Goal: Task Accomplishment & Management: Manage account settings

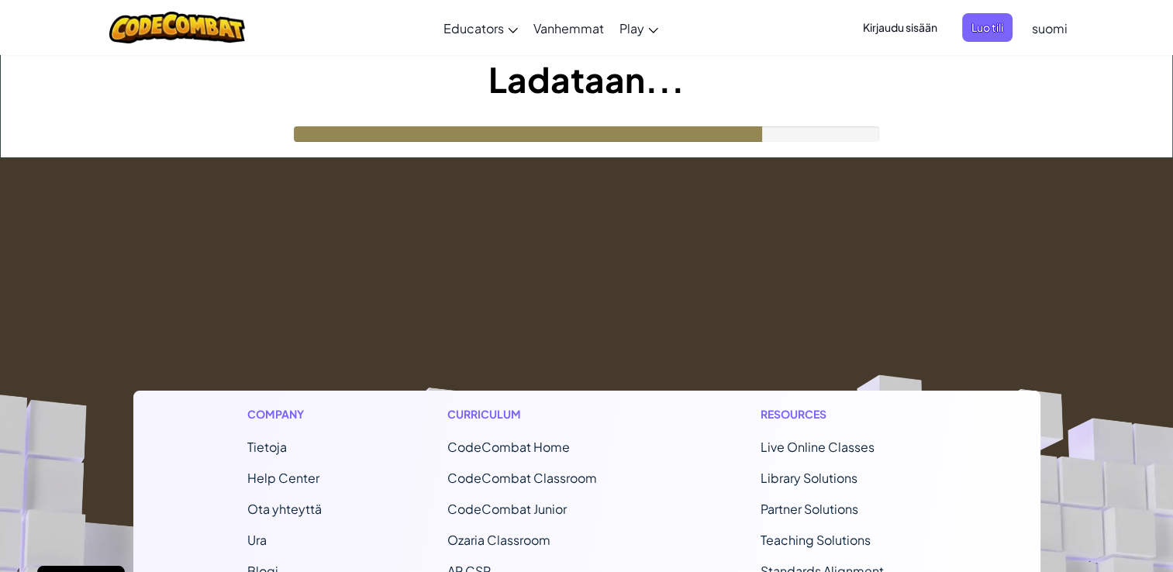
click at [903, 29] on span "Kirjaudu sisään" at bounding box center [900, 27] width 93 height 29
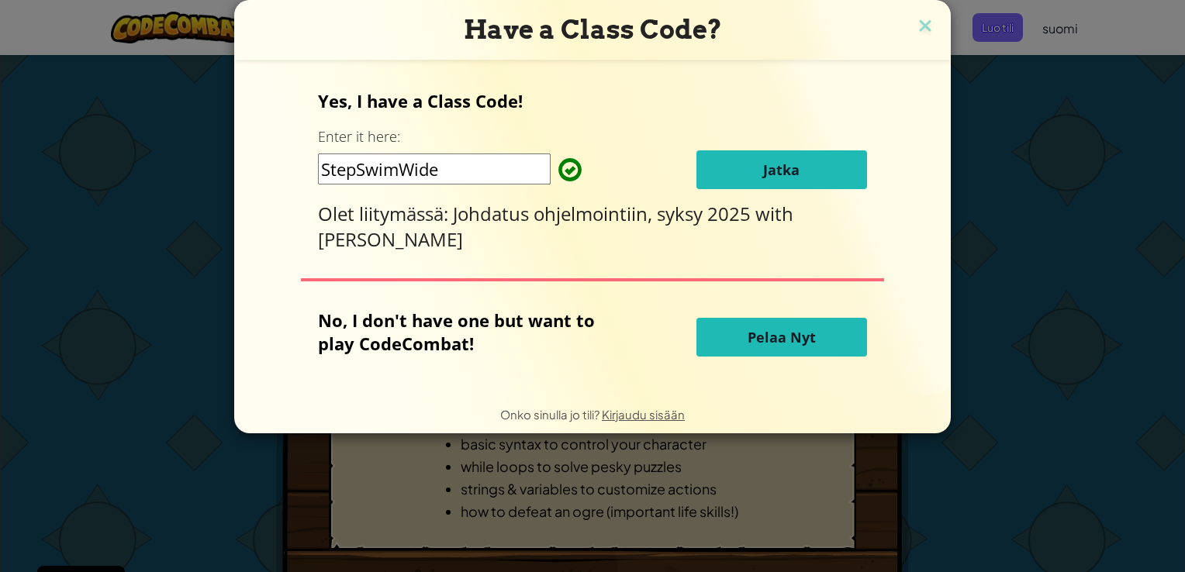
click at [928, 293] on div "Yes, I have a Class Code! Enter it here: StepSwimWide [PERSON_NAME] liitymässä:…" at bounding box center [593, 227] width 686 height 304
click at [924, 26] on img at bounding box center [925, 27] width 20 height 23
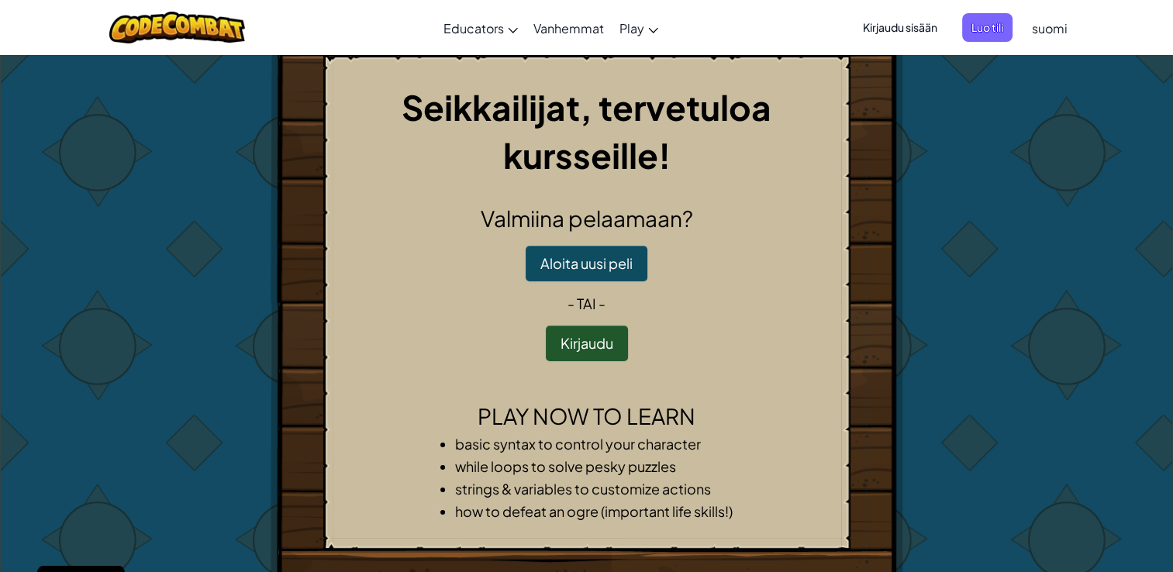
click at [924, 26] on span "Kirjaudu sisään" at bounding box center [900, 27] width 93 height 29
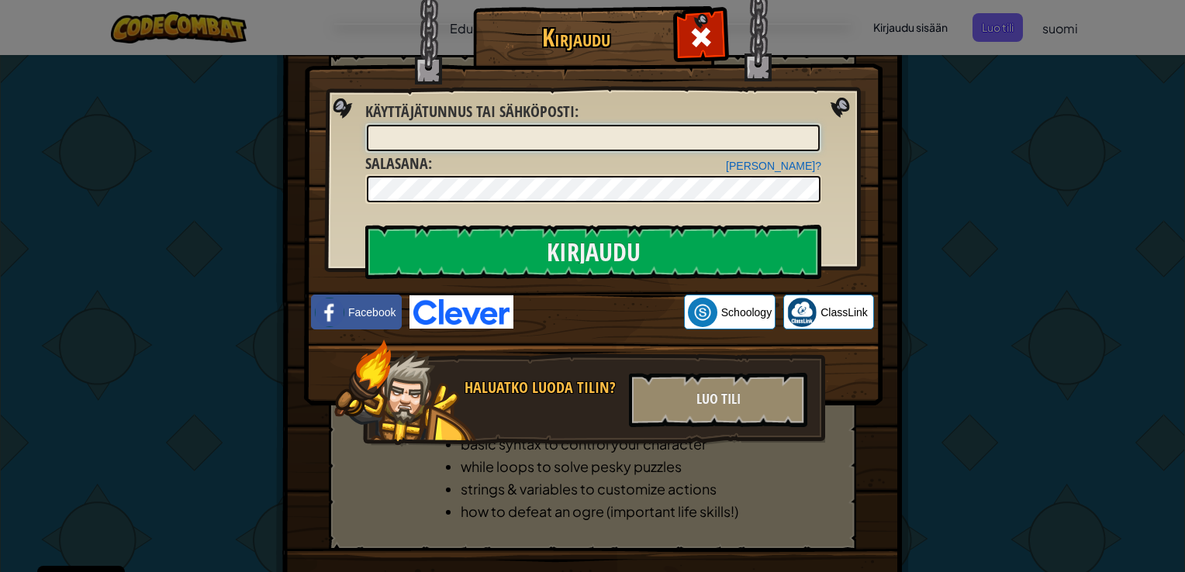
click at [687, 134] on input "Käyttäjätunnus tai sähköposti :" at bounding box center [593, 138] width 453 height 26
type input "[EMAIL_ADDRESS][DOMAIN_NAME]"
click at [365, 225] on input "Kirjaudu" at bounding box center [593, 252] width 456 height 54
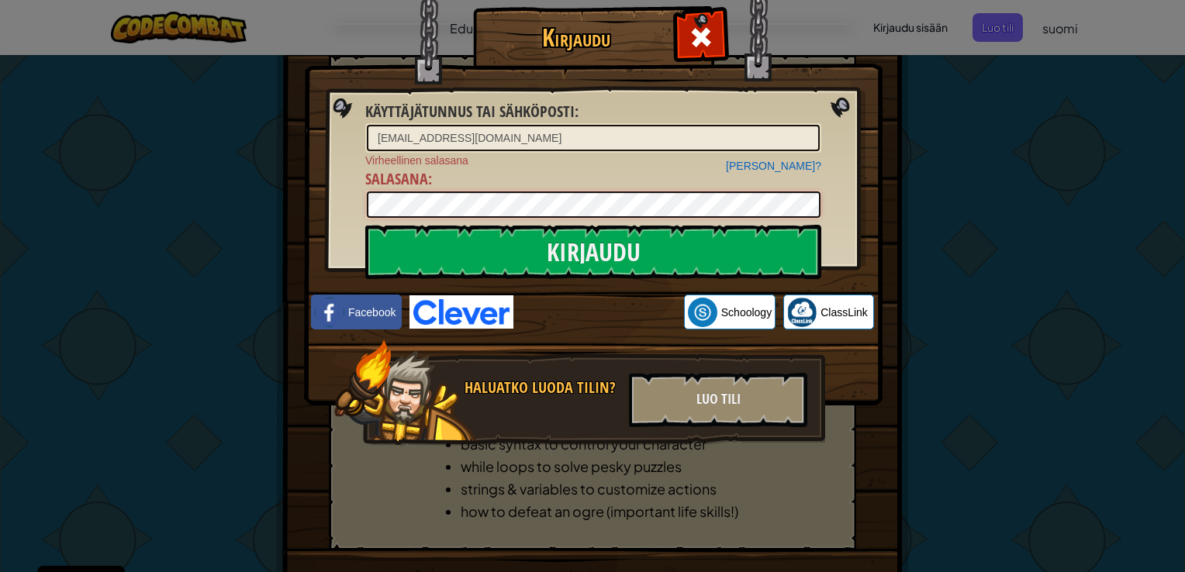
click at [365, 225] on input "Kirjaudu" at bounding box center [593, 252] width 456 height 54
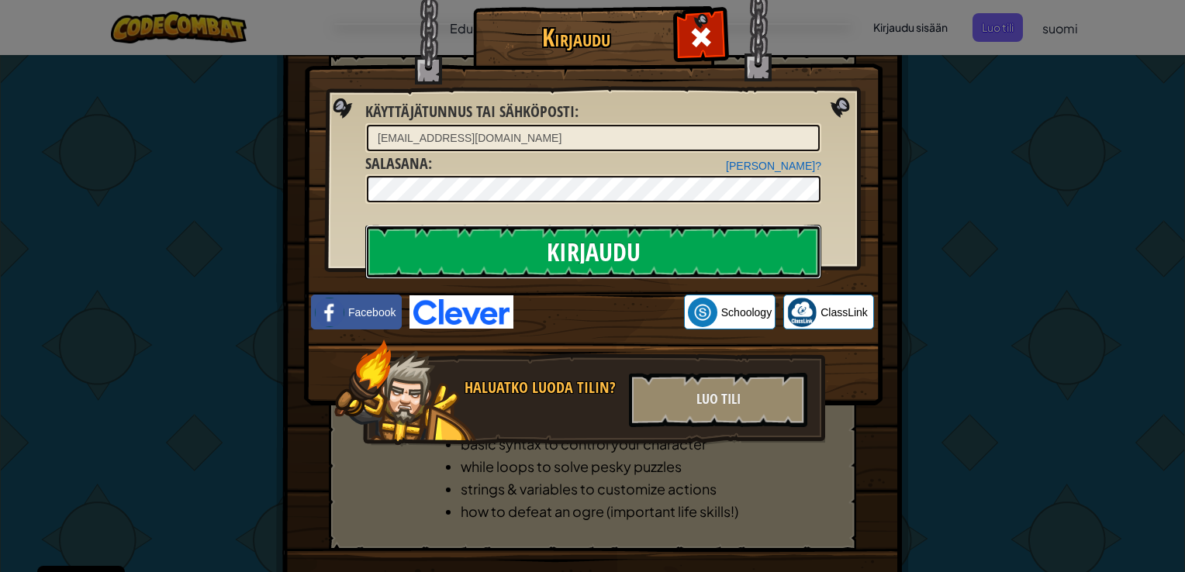
click at [495, 261] on input "Kirjaudu" at bounding box center [593, 252] width 456 height 54
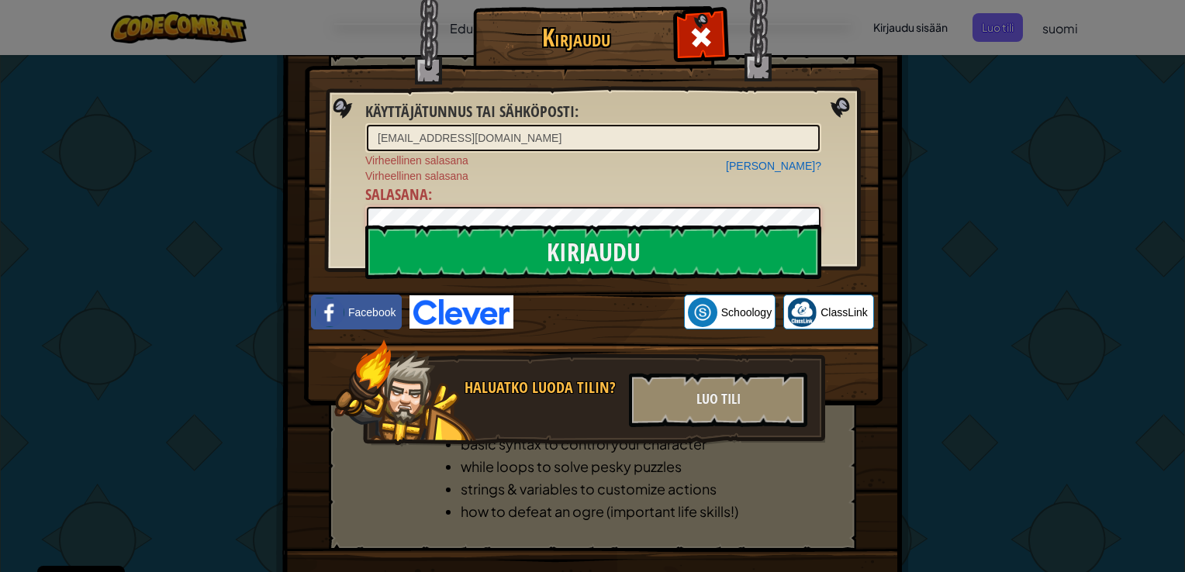
click at [230, 210] on div "Kirjaudu Käyttäjätunnus tai sähköposti : [EMAIL_ADDRESS][DOMAIN_NAME] Unohditko…" at bounding box center [592, 286] width 1185 height 572
click at [365, 225] on input "Kirjaudu" at bounding box center [593, 252] width 456 height 54
